Goal: Task Accomplishment & Management: Manage account settings

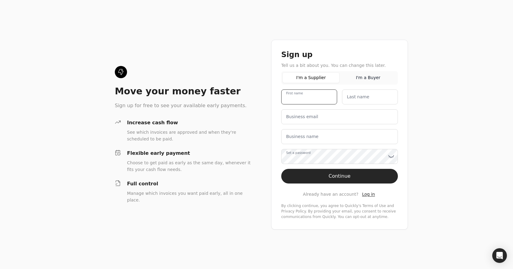
click at [313, 98] on name "First name" at bounding box center [309, 96] width 56 height 15
click at [365, 195] on span "Log in" at bounding box center [368, 194] width 13 height 5
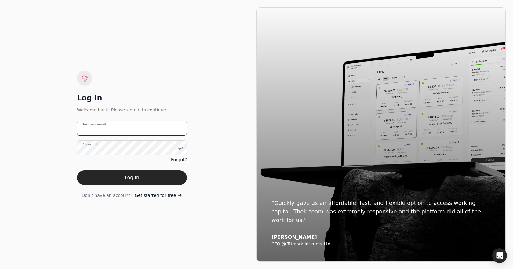
click at [115, 124] on email "Business email" at bounding box center [132, 128] width 110 height 15
click at [117, 133] on email "acc" at bounding box center [132, 128] width 110 height 15
type email "[EMAIL_ADDRESS][DOMAIN_NAME]"
click at [77, 170] on button "Log in" at bounding box center [132, 177] width 110 height 15
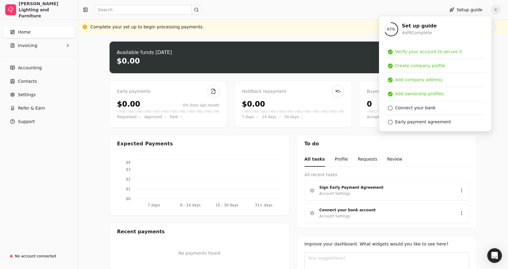
click at [456, 145] on div "To do" at bounding box center [386, 143] width 179 height 17
click at [436, 10] on div at bounding box center [260, 10] width 359 height 10
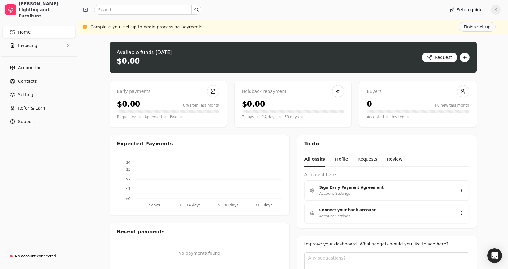
click at [328, 45] on div "Available funds [DATE] $0.00 Request" at bounding box center [293, 58] width 367 height 32
